Goal: Task Accomplishment & Management: Complete application form

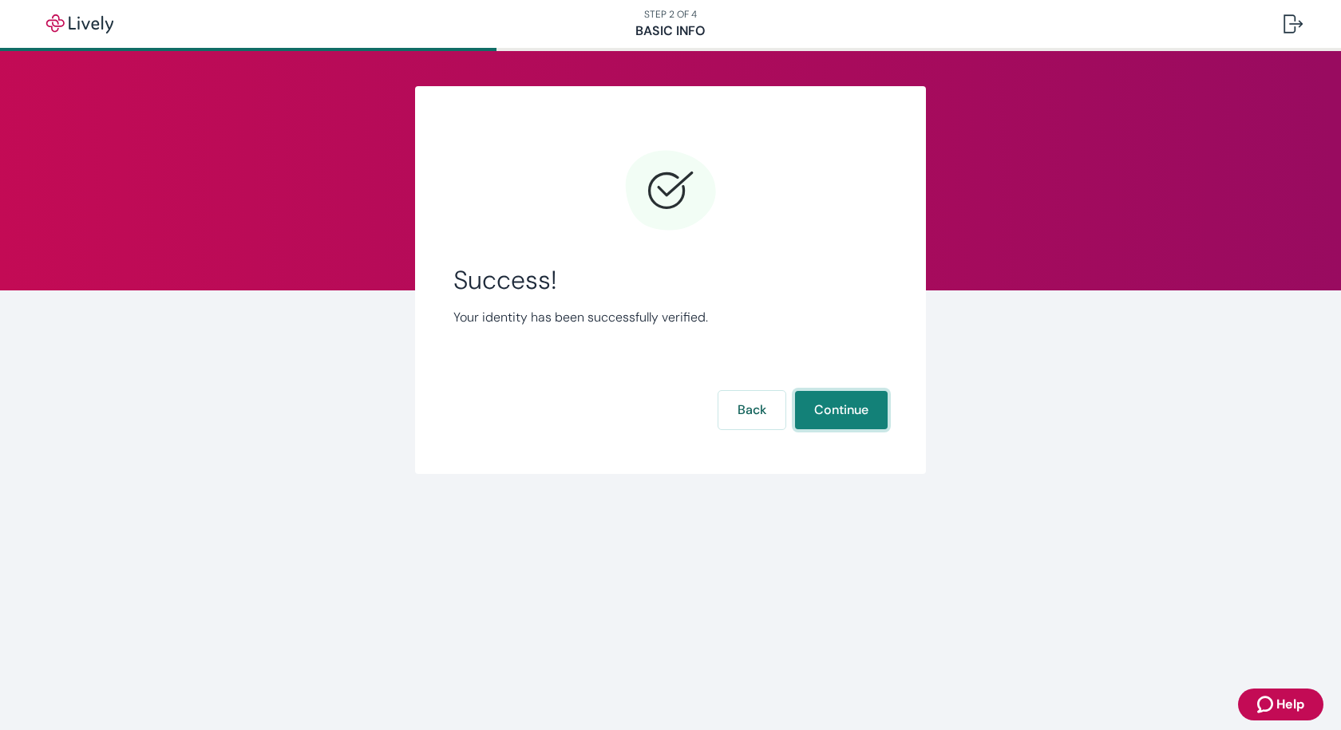
click at [845, 417] on button "Continue" at bounding box center [841, 410] width 93 height 38
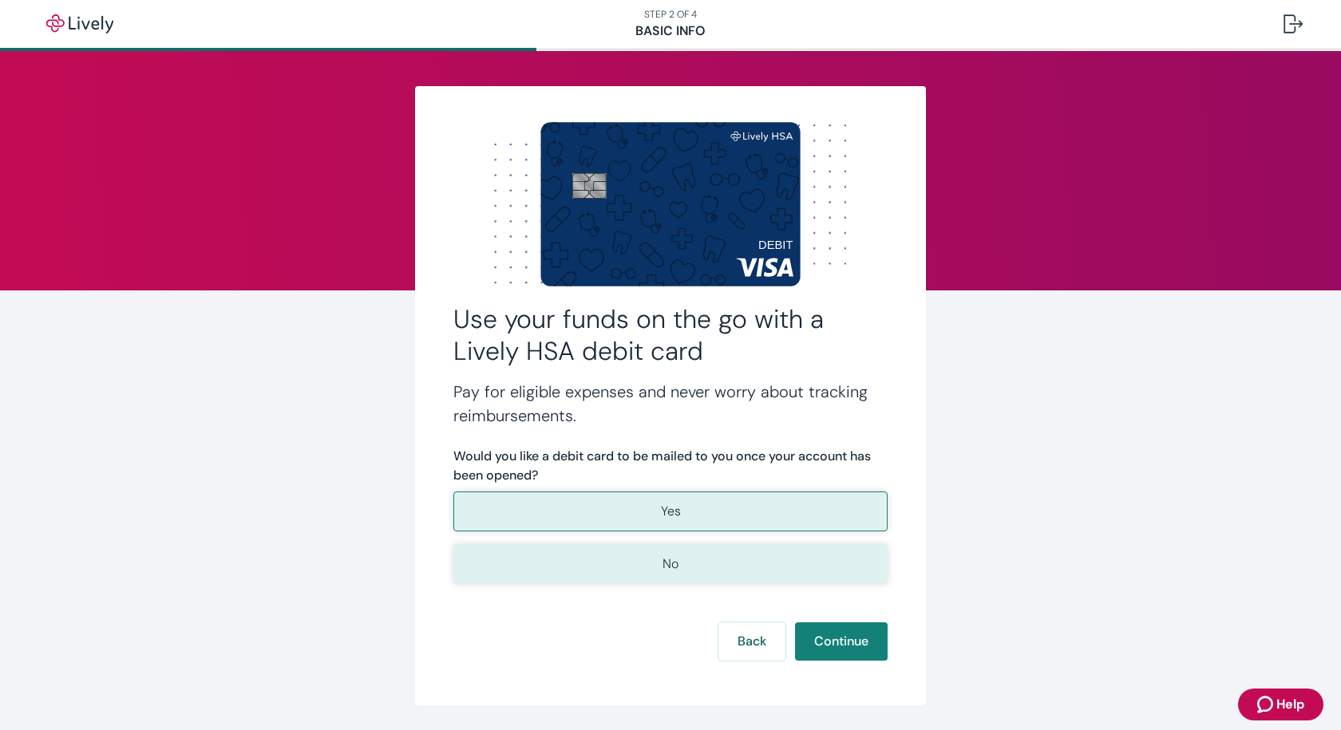
click at [694, 577] on button "No" at bounding box center [670, 564] width 434 height 40
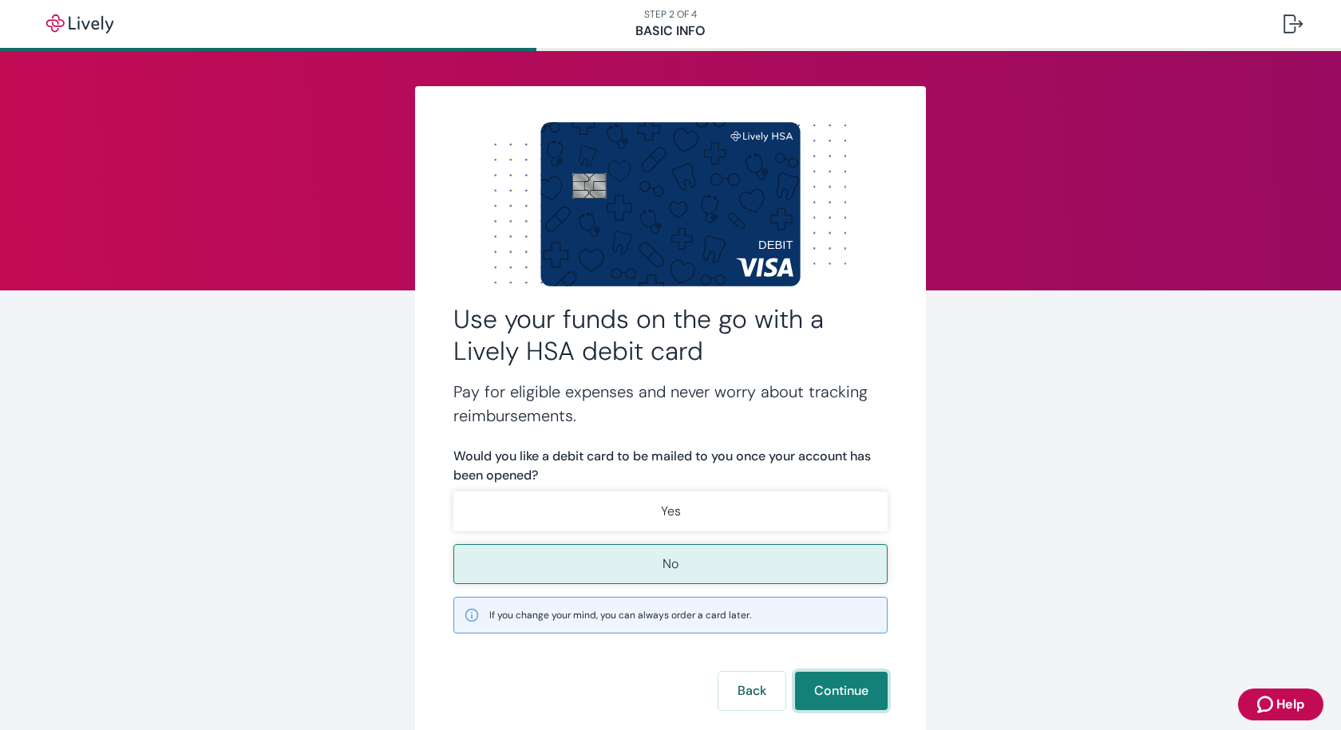
click at [864, 688] on button "Continue" at bounding box center [841, 691] width 93 height 38
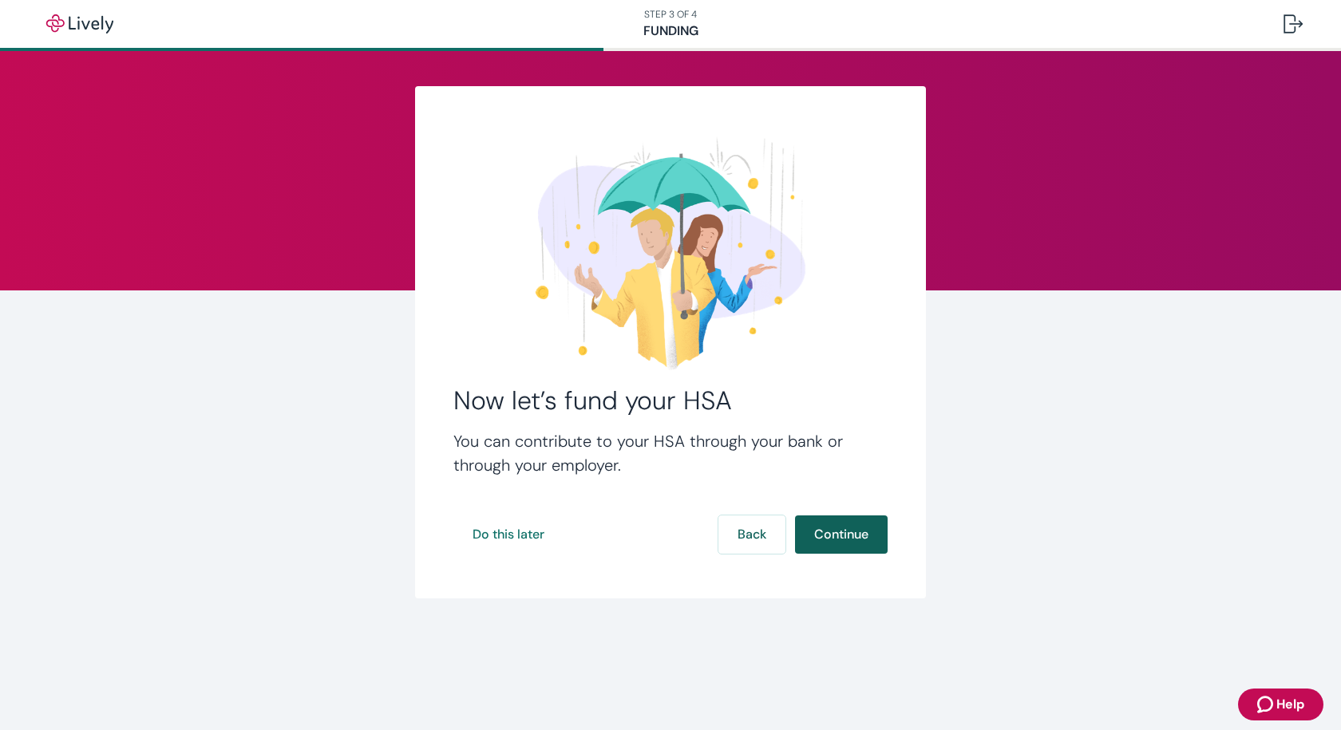
click at [853, 530] on button "Continue" at bounding box center [841, 535] width 93 height 38
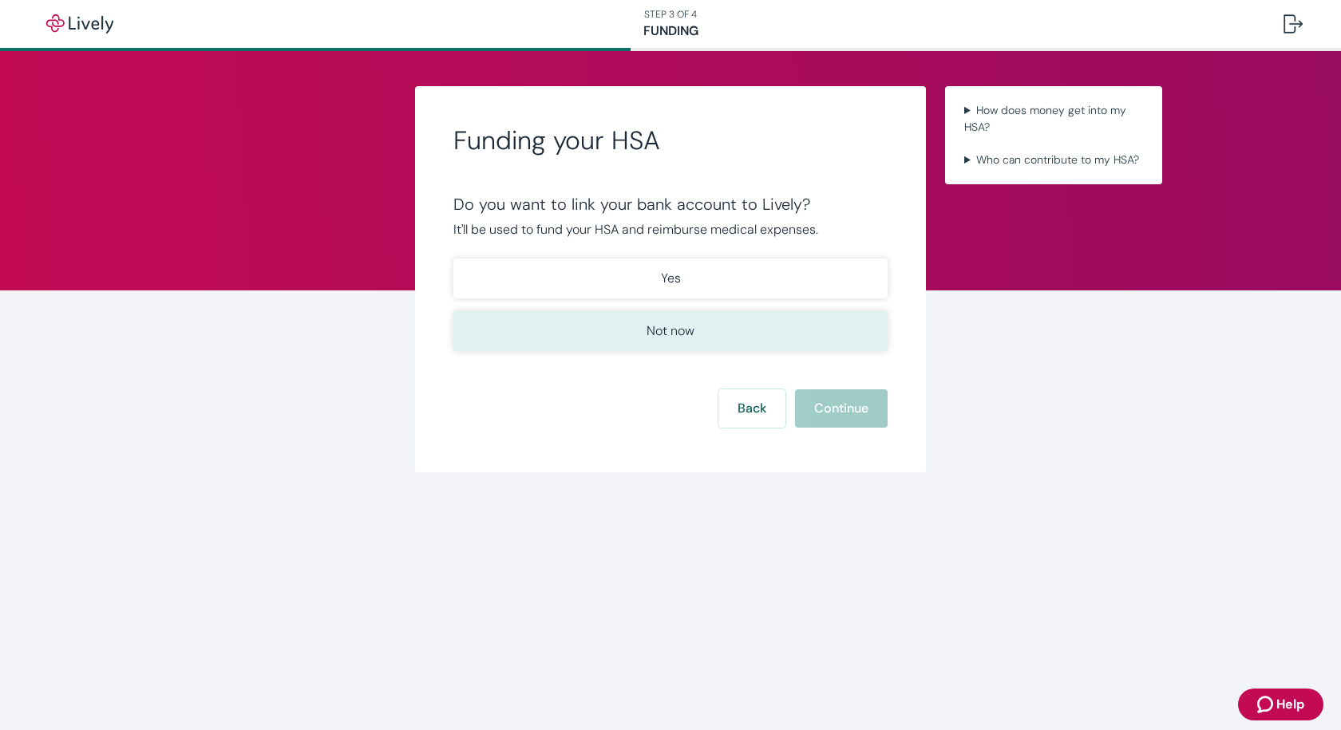
click at [699, 328] on button "Not now" at bounding box center [670, 331] width 434 height 40
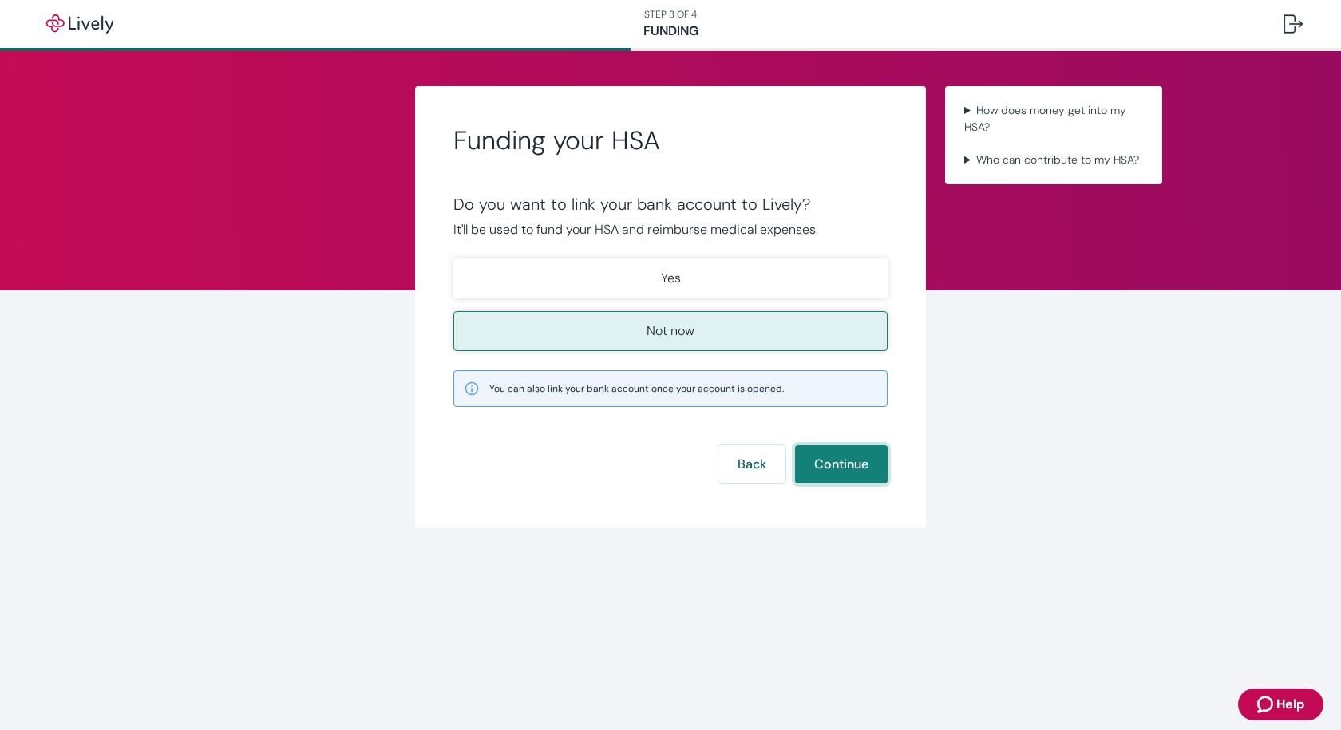
click at [860, 460] on button "Continue" at bounding box center [841, 464] width 93 height 38
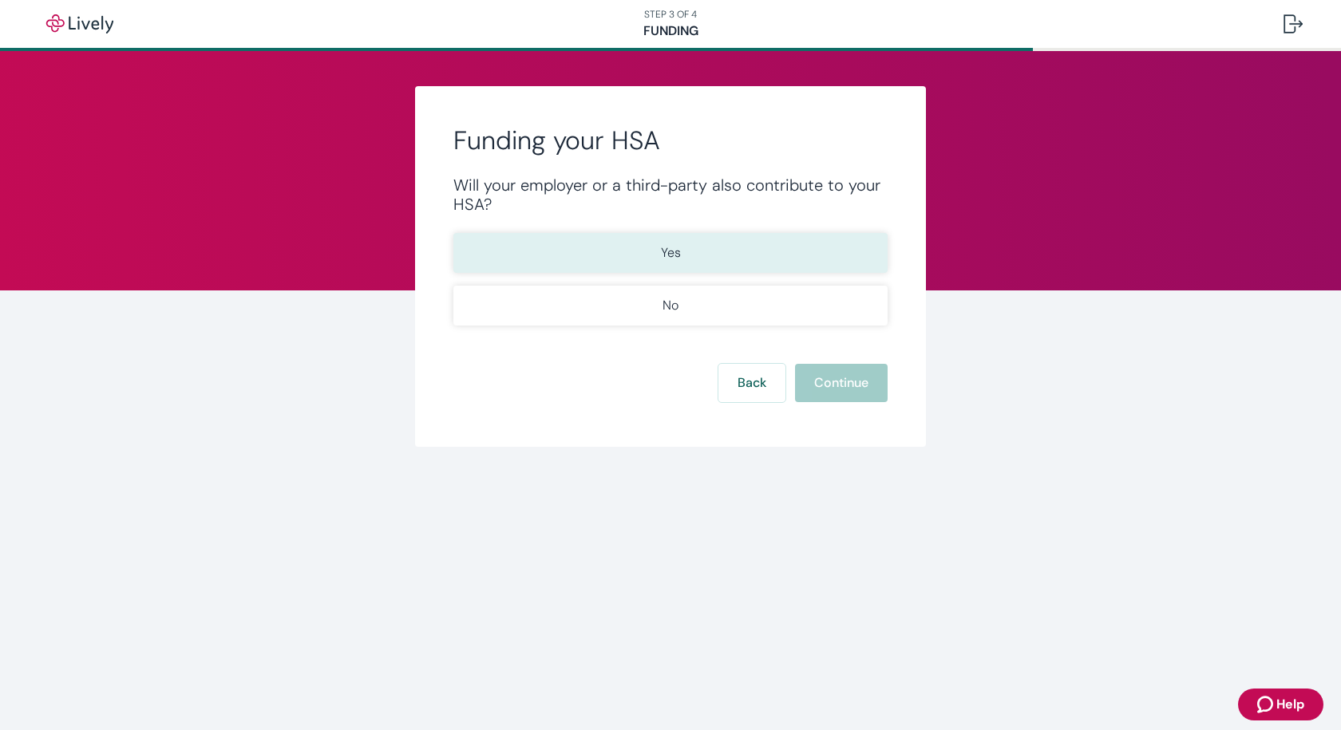
drag, startPoint x: 700, startPoint y: 251, endPoint x: 714, endPoint y: 250, distance: 14.4
click at [702, 251] on button "Yes" at bounding box center [670, 253] width 434 height 40
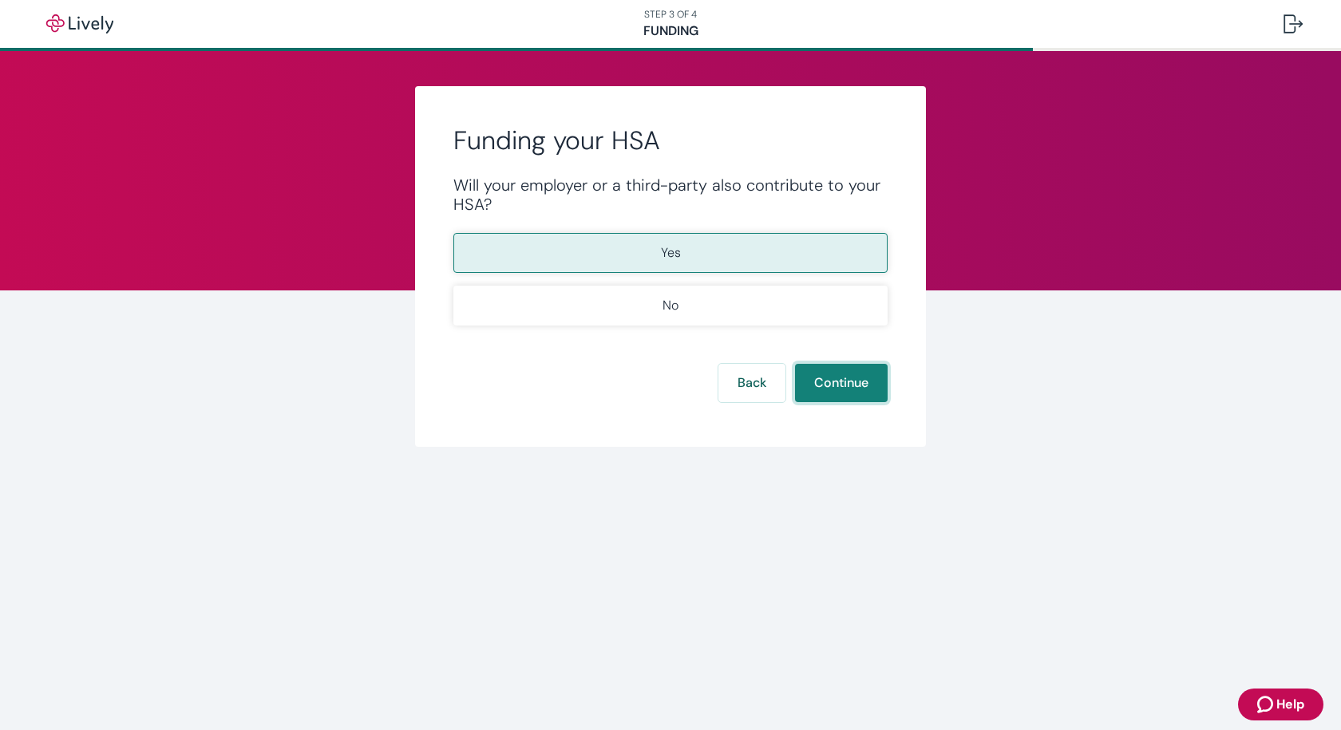
click at [854, 385] on button "Continue" at bounding box center [841, 383] width 93 height 38
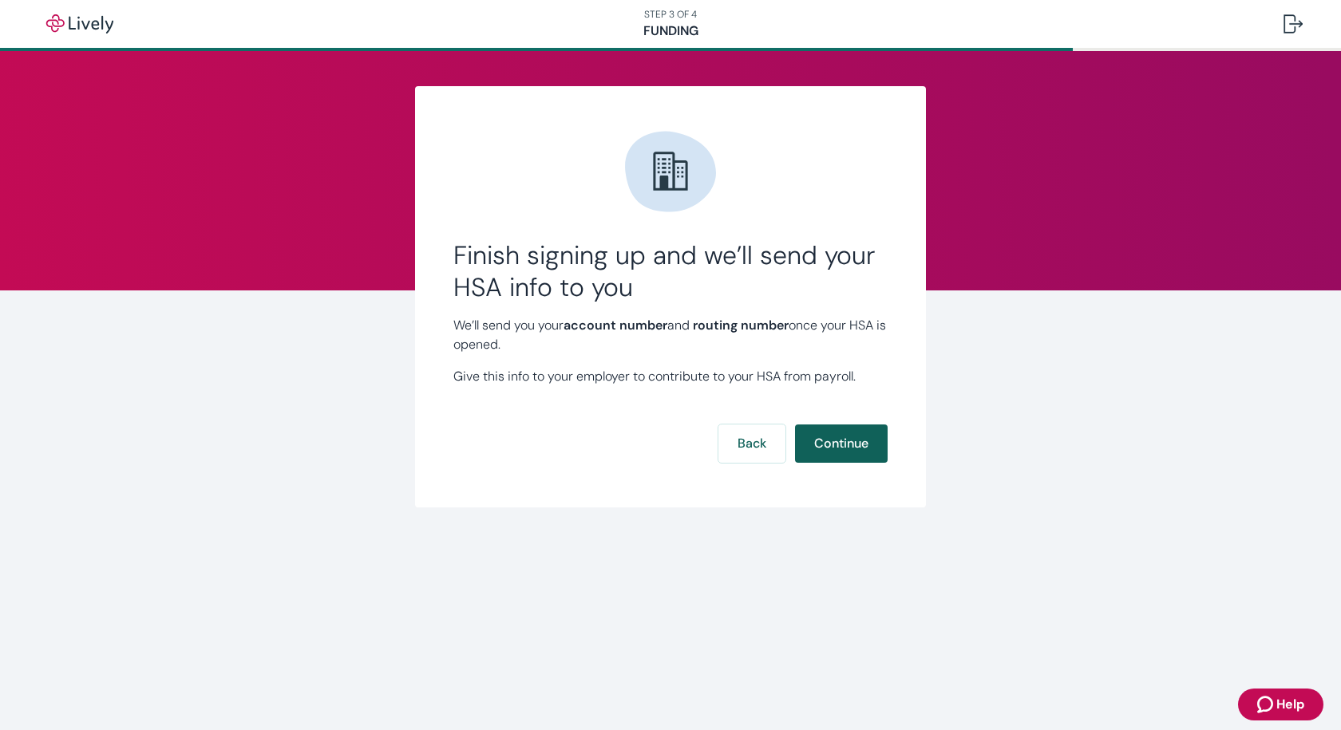
click at [857, 447] on button "Continue" at bounding box center [841, 444] width 93 height 38
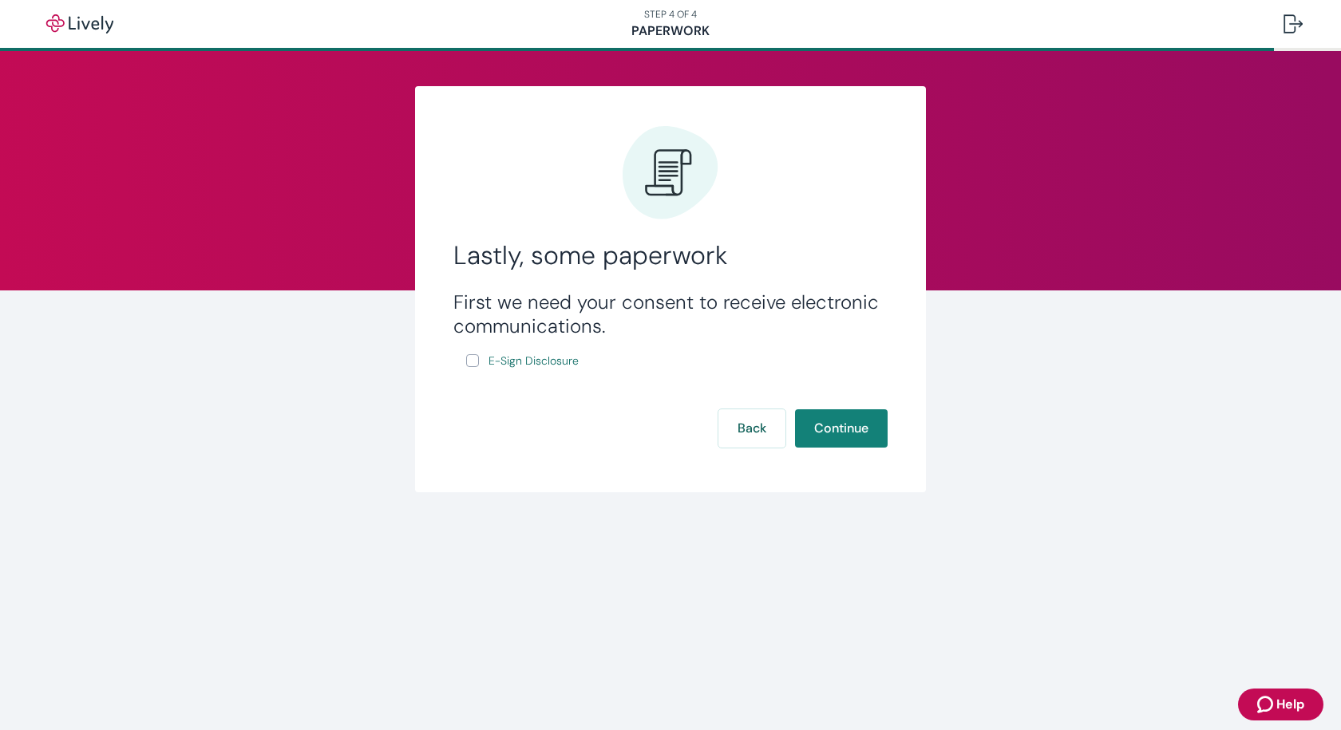
click at [471, 361] on input "E-Sign Disclosure" at bounding box center [472, 360] width 13 height 13
checkbox input "true"
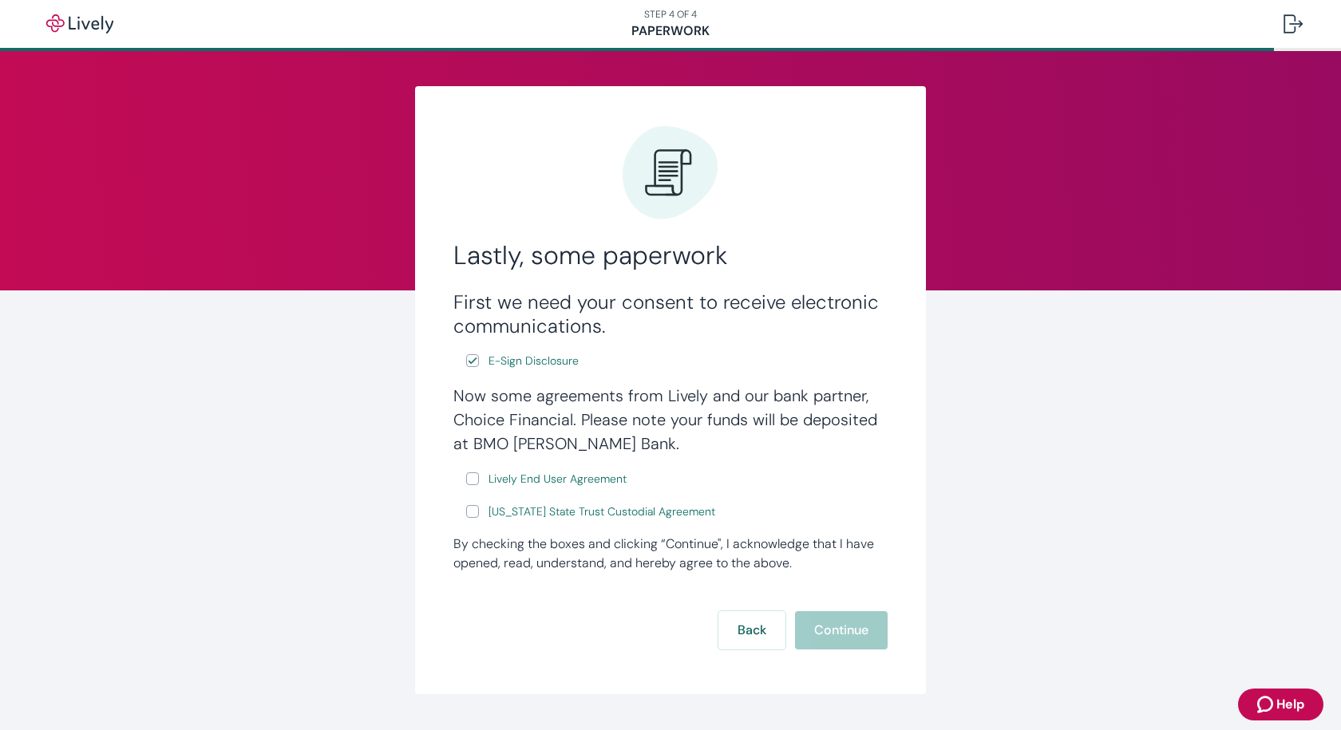
scroll to position [41, 0]
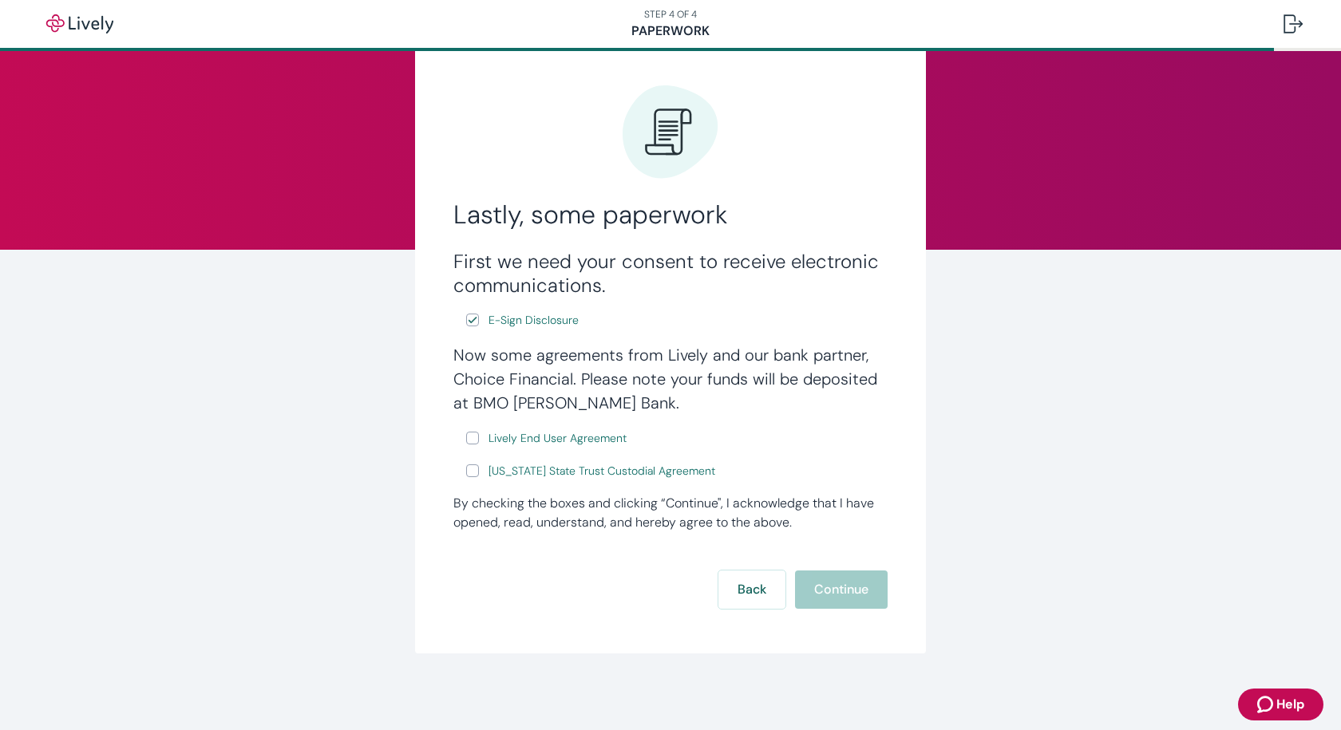
click at [470, 442] on input "Lively End User Agreement" at bounding box center [472, 438] width 13 height 13
checkbox input "true"
click at [468, 473] on input "[US_STATE] State Trust Custodial Agreement" at bounding box center [472, 471] width 13 height 13
checkbox input "true"
click at [848, 595] on button "Continue" at bounding box center [841, 590] width 93 height 38
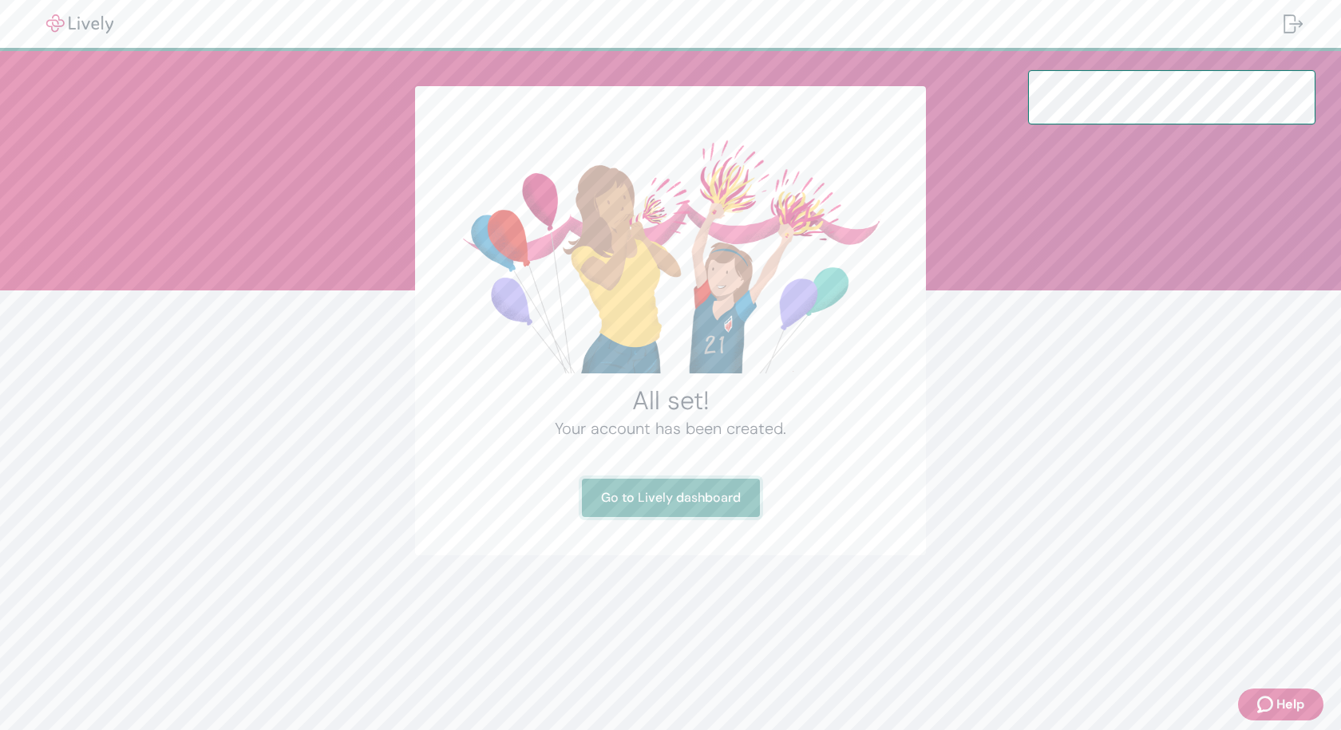
click at [715, 503] on link "Go to Lively dashboard" at bounding box center [671, 498] width 178 height 38
